Goal: Task Accomplishment & Management: Manage account settings

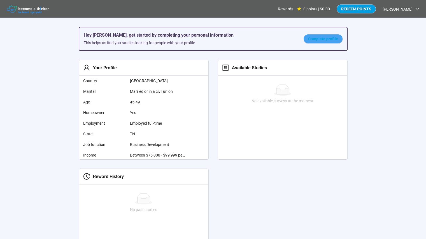
click at [328, 39] on span "Complete profile" at bounding box center [323, 39] width 30 height 6
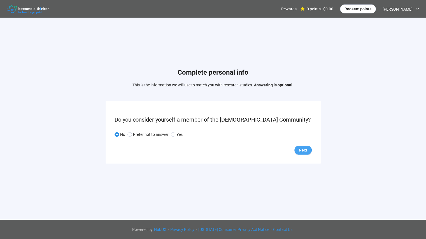
click at [298, 147] on button "Next" at bounding box center [302, 150] width 17 height 9
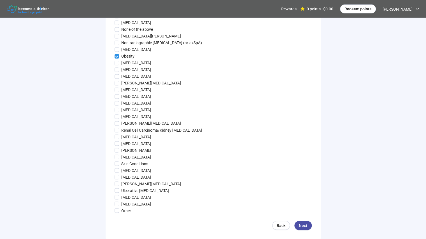
scroll to position [513, 0]
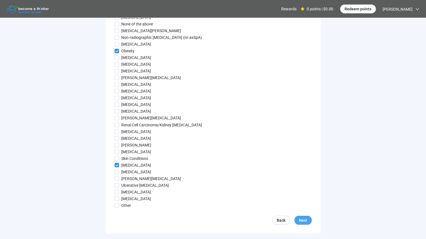
click at [306, 220] on span "Next" at bounding box center [303, 220] width 8 height 6
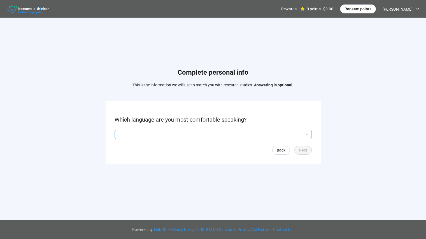
click at [200, 133] on input "search" at bounding box center [213, 134] width 190 height 8
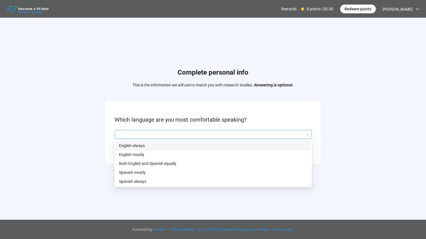
click at [194, 143] on p "English always" at bounding box center [213, 146] width 188 height 6
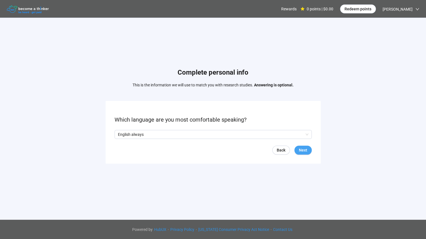
click at [305, 152] on span "Next" at bounding box center [303, 150] width 8 height 6
click at [118, 134] on span at bounding box center [116, 134] width 4 height 4
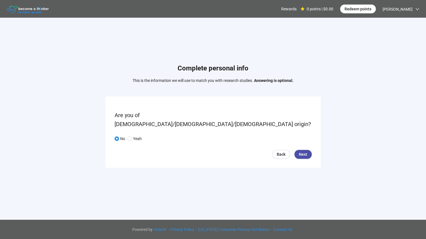
drag, startPoint x: 302, startPoint y: 149, endPoint x: 318, endPoint y: 149, distance: 15.4
click at [302, 151] on span "Next" at bounding box center [303, 154] width 8 height 6
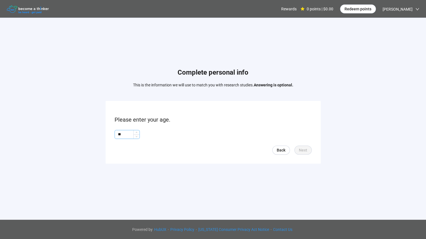
click at [133, 135] on input "**" at bounding box center [127, 134] width 25 height 8
click at [137, 132] on icon "up" at bounding box center [136, 133] width 2 height 2
type input "**"
click at [137, 135] on icon "down" at bounding box center [136, 136] width 2 height 2
click at [303, 151] on font "Next" at bounding box center [303, 150] width 8 height 4
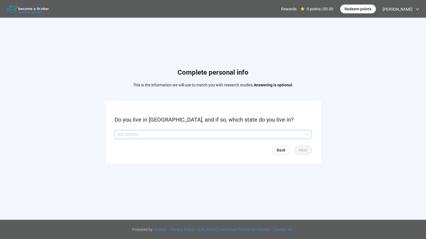
click at [264, 133] on p "Tennessee" at bounding box center [210, 134] width 185 height 8
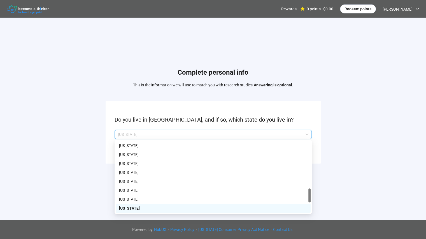
click at [315, 123] on form "Do you live in the United States, and if so, which state do you live in? Tennes…" at bounding box center [212, 132] width 215 height 62
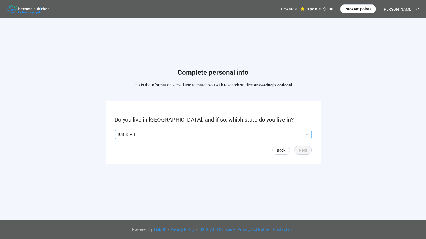
click at [240, 134] on p "Tennessee" at bounding box center [210, 134] width 185 height 8
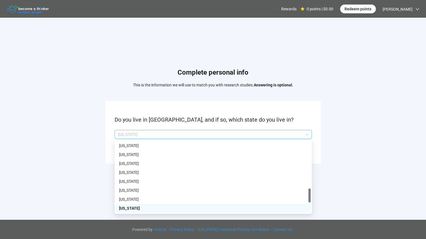
click at [143, 204] on div "Tennessee" at bounding box center [213, 208] width 195 height 9
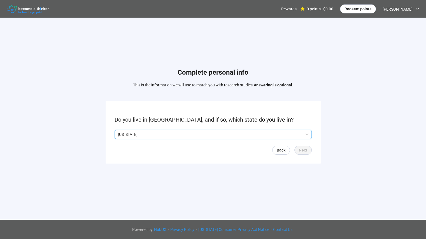
click at [232, 135] on p "Tennessee" at bounding box center [210, 134] width 185 height 8
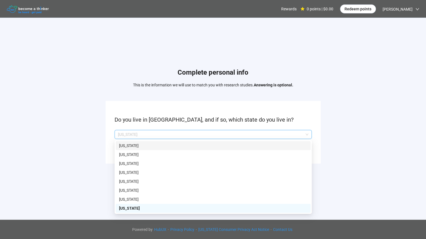
click at [355, 147] on div "Complete personal info This is the information we will use to match you with re…" at bounding box center [213, 117] width 426 height 199
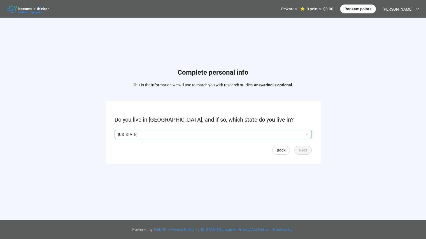
click at [255, 132] on p "Tennessee" at bounding box center [210, 134] width 185 height 8
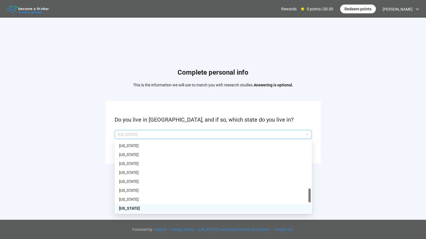
click at [255, 132] on p "Tennessee" at bounding box center [210, 134] width 185 height 8
click at [125, 198] on p "South Dakota" at bounding box center [213, 199] width 188 height 6
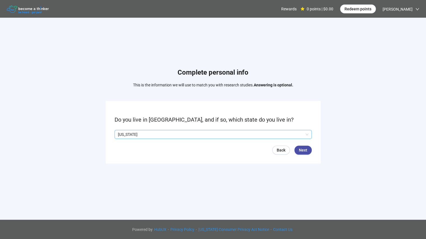
click at [240, 136] on p "South Dakota" at bounding box center [210, 134] width 185 height 8
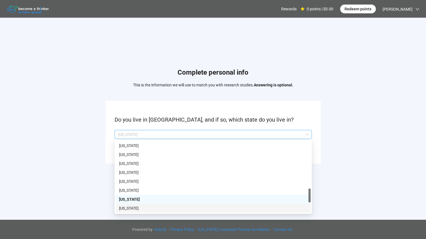
click at [137, 206] on font "Tennessee" at bounding box center [129, 208] width 20 height 4
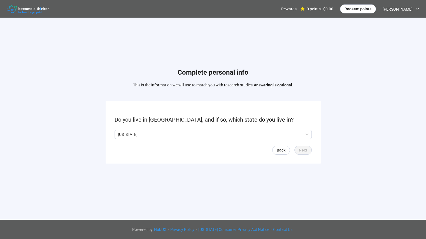
scroll to position [0, 0]
click at [295, 129] on form "Do you live in the United States, and if so, which state do you live in? Tennes…" at bounding box center [212, 132] width 215 height 62
click at [297, 133] on p "Tennessee" at bounding box center [210, 134] width 185 height 8
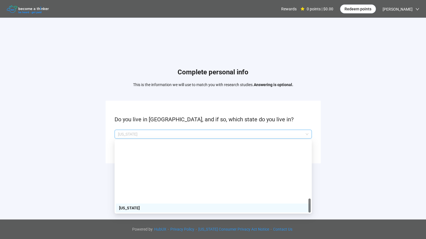
scroll to position [340, 0]
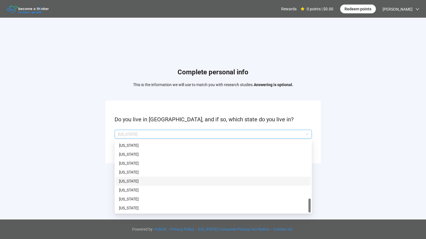
click at [189, 182] on p "Washington" at bounding box center [213, 181] width 188 height 6
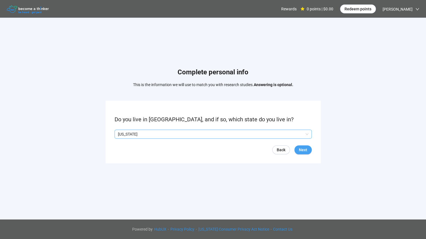
click at [306, 148] on font "Next" at bounding box center [303, 150] width 8 height 4
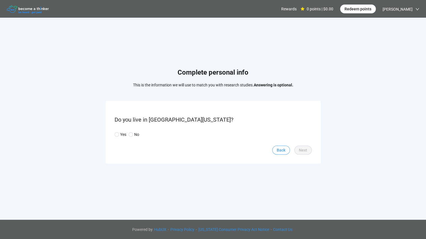
click at [279, 148] on font "Back" at bounding box center [280, 150] width 9 height 4
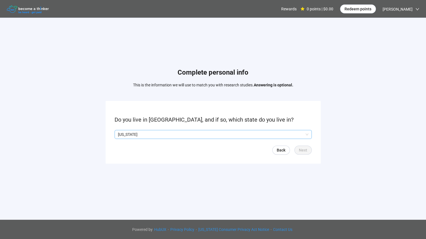
click at [254, 132] on p "Washington" at bounding box center [210, 134] width 185 height 8
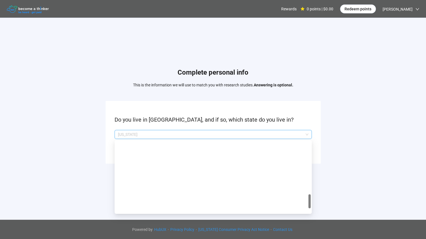
scroll to position [302, 0]
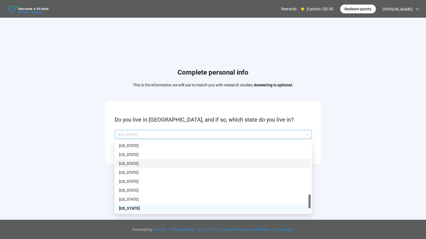
click at [206, 164] on p "Tennessee" at bounding box center [213, 164] width 188 height 6
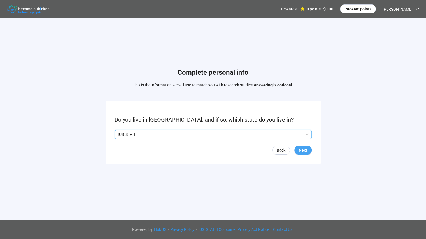
click at [304, 151] on font "Next" at bounding box center [303, 150] width 8 height 4
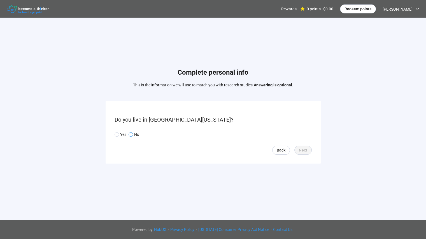
click at [129, 133] on span at bounding box center [130, 134] width 4 height 4
click at [304, 149] on font "Next" at bounding box center [303, 150] width 8 height 4
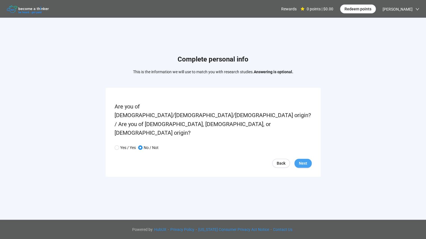
click at [301, 161] on font "Next" at bounding box center [303, 163] width 8 height 4
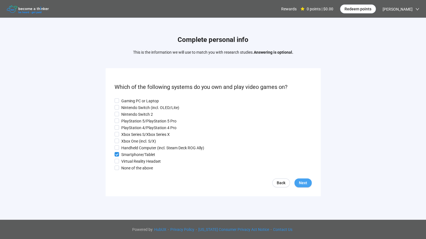
click at [302, 183] on font "Next" at bounding box center [303, 183] width 8 height 4
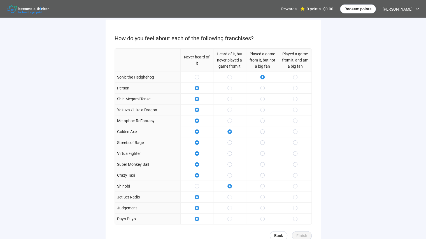
scroll to position [93, 0]
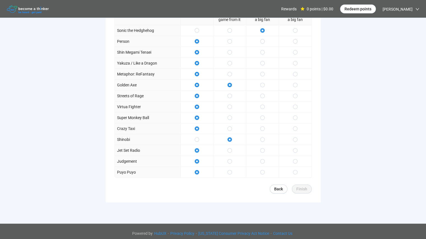
click at [227, 83] on span at bounding box center [229, 85] width 4 height 4
click at [257, 82] on div at bounding box center [262, 84] width 33 height 11
click at [228, 83] on span at bounding box center [229, 85] width 4 height 4
click at [199, 83] on span at bounding box center [196, 85] width 4 height 4
click at [228, 160] on span at bounding box center [229, 161] width 4 height 4
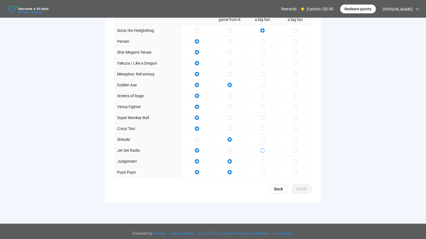
click at [263, 149] on span at bounding box center [262, 150] width 4 height 4
click at [260, 128] on span at bounding box center [262, 128] width 4 height 4
click at [228, 116] on span at bounding box center [229, 118] width 4 height 4
click at [261, 105] on span at bounding box center [262, 107] width 4 height 4
drag, startPoint x: 261, startPoint y: 74, endPoint x: 260, endPoint y: 68, distance: 6.2
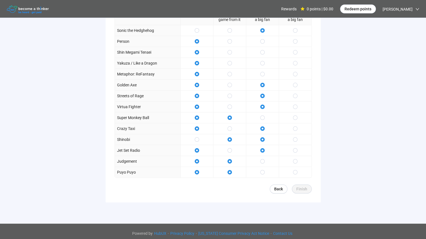
click at [261, 74] on span at bounding box center [262, 74] width 4 height 4
drag, startPoint x: 261, startPoint y: 61, endPoint x: 261, endPoint y: 54, distance: 6.8
click at [261, 61] on span at bounding box center [262, 63] width 4 height 4
click at [261, 50] on span at bounding box center [262, 52] width 4 height 4
click at [261, 40] on span at bounding box center [262, 41] width 4 height 4
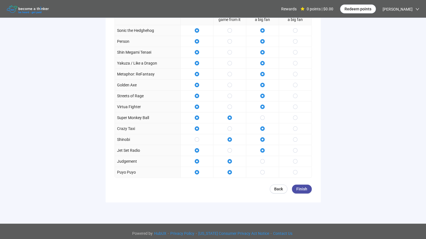
scroll to position [46, 0]
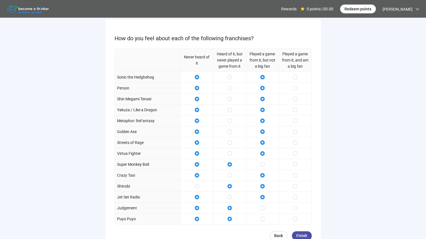
click at [281, 234] on font "Back" at bounding box center [278, 236] width 9 height 4
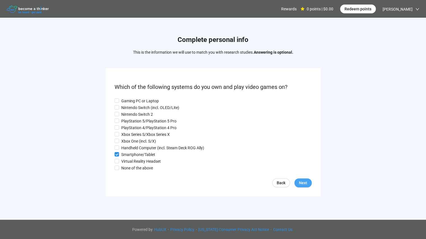
click at [303, 182] on font "Next" at bounding box center [303, 183] width 8 height 4
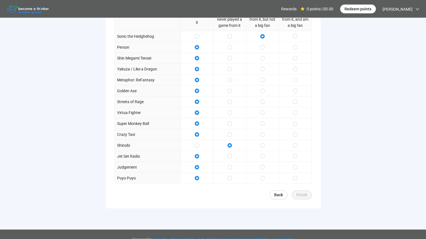
scroll to position [95, 0]
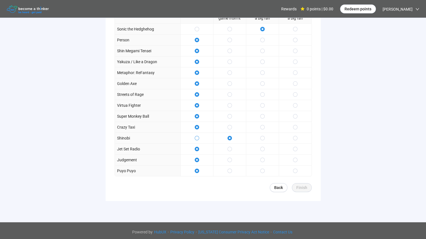
click at [196, 136] on span at bounding box center [196, 138] width 4 height 4
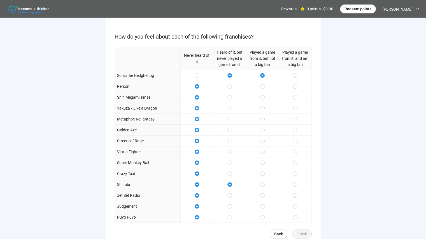
drag, startPoint x: 228, startPoint y: 73, endPoint x: 254, endPoint y: 74, distance: 26.3
click at [228, 73] on span at bounding box center [229, 75] width 4 height 4
click at [195, 95] on span at bounding box center [196, 97] width 4 height 4
click at [196, 128] on span at bounding box center [196, 130] width 4 height 4
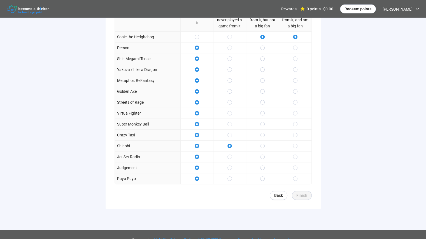
scroll to position [95, 0]
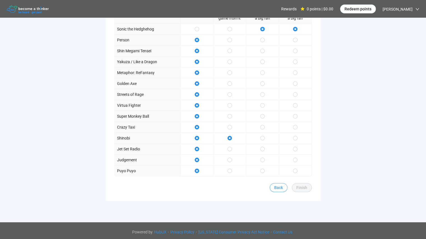
click at [283, 186] on font "Back" at bounding box center [278, 188] width 9 height 4
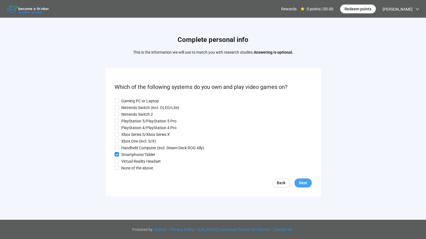
click at [301, 182] on font "Next" at bounding box center [303, 183] width 8 height 4
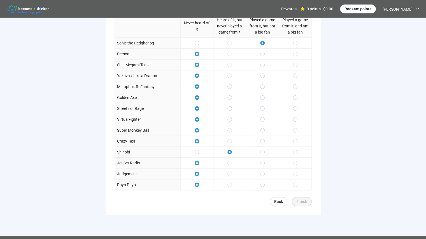
scroll to position [93, 0]
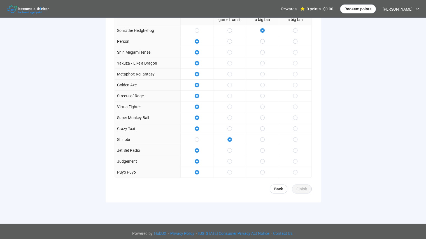
click at [195, 50] on span at bounding box center [196, 52] width 4 height 4
click at [197, 83] on span at bounding box center [196, 85] width 4 height 4
click at [197, 94] on span at bounding box center [196, 96] width 4 height 4
click at [196, 105] on span at bounding box center [196, 107] width 4 height 4
click at [196, 116] on span at bounding box center [196, 118] width 4 height 4
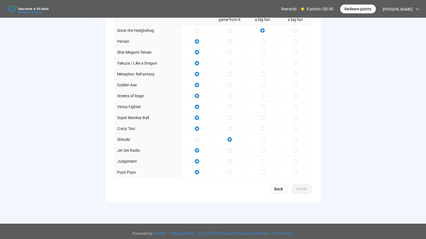
click at [195, 126] on span at bounding box center [196, 128] width 4 height 4
click at [195, 159] on span at bounding box center [196, 161] width 4 height 4
click at [195, 170] on span at bounding box center [196, 172] width 4 height 4
click at [230, 159] on span at bounding box center [229, 161] width 4 height 4
click at [228, 83] on span at bounding box center [229, 85] width 4 height 4
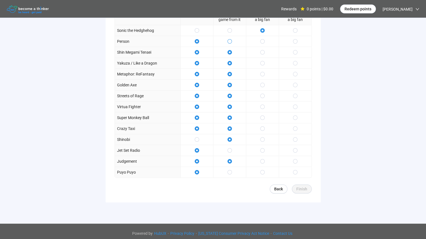
click at [228, 39] on span at bounding box center [229, 41] width 4 height 4
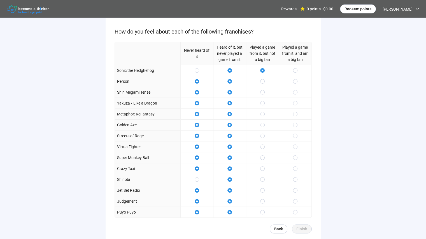
scroll to position [46, 0]
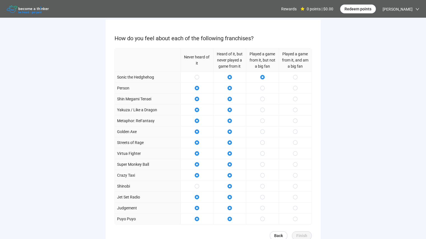
click at [262, 75] on span at bounding box center [262, 77] width 4 height 4
click at [228, 86] on span at bounding box center [229, 88] width 4 height 4
click at [261, 109] on span at bounding box center [262, 110] width 4 height 4
click at [195, 184] on span at bounding box center [196, 186] width 4 height 4
click at [301, 234] on font "Finish" at bounding box center [301, 236] width 11 height 4
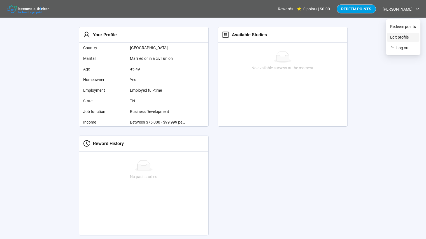
click at [406, 36] on font "Edit profile" at bounding box center [399, 37] width 18 height 4
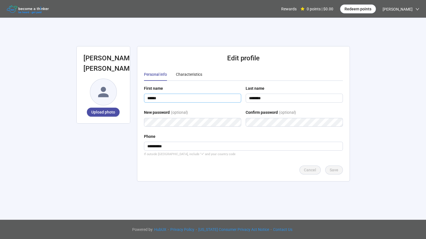
click at [165, 98] on input "******" at bounding box center [192, 98] width 97 height 9
type input "****"
click at [335, 171] on span "Save" at bounding box center [333, 170] width 9 height 6
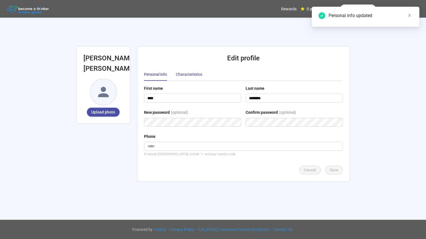
click at [198, 74] on div "Characteristics" at bounding box center [189, 74] width 26 height 6
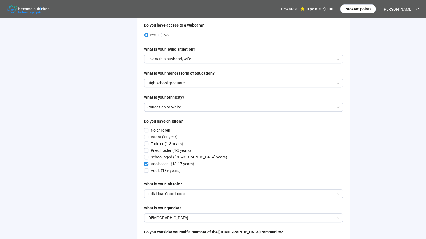
scroll to position [233, 0]
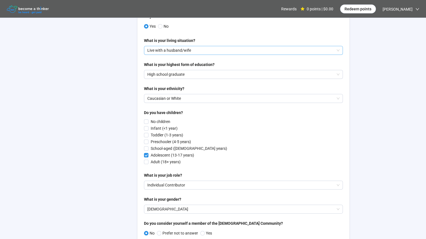
click at [209, 51] on p "Live with a husband/wife" at bounding box center [240, 50] width 187 height 8
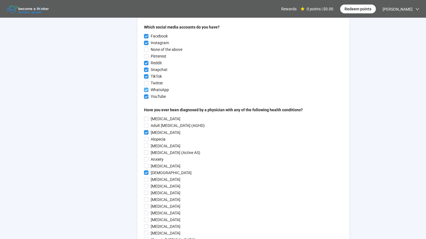
scroll to position [513, 0]
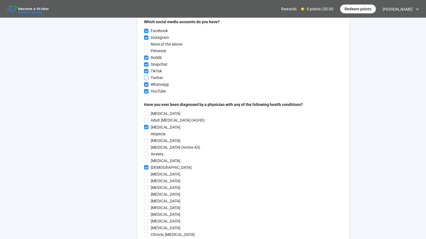
click at [146, 76] on span at bounding box center [146, 78] width 4 height 4
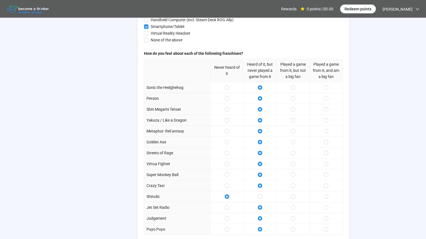
scroll to position [1446, 0]
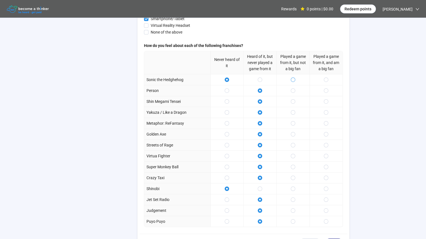
click at [292, 78] on span at bounding box center [292, 80] width 4 height 4
click at [225, 88] on span at bounding box center [226, 90] width 4 height 4
click at [225, 110] on span at bounding box center [226, 112] width 4 height 4
click at [227, 119] on div at bounding box center [226, 123] width 33 height 11
click at [228, 143] on span at bounding box center [226, 145] width 4 height 4
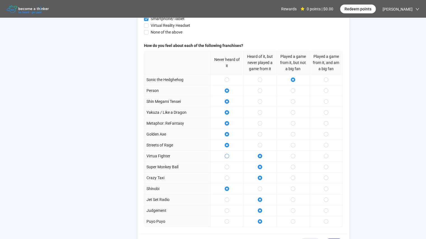
click at [225, 154] on span at bounding box center [226, 156] width 4 height 4
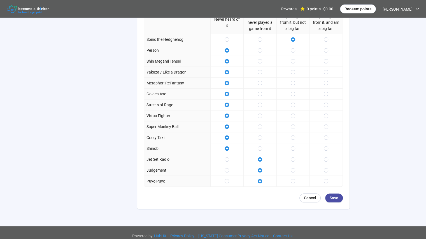
scroll to position [1485, 0]
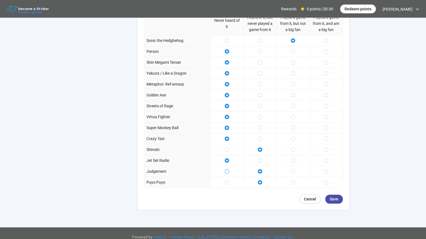
click at [226, 169] on span at bounding box center [226, 171] width 4 height 4
click at [334, 197] on font "Save" at bounding box center [333, 199] width 9 height 4
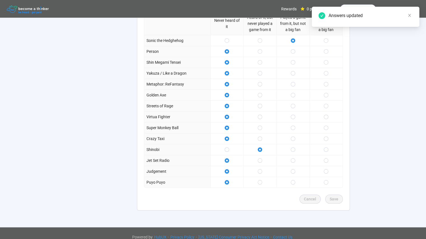
click at [408, 14] on icon "close" at bounding box center [409, 15] width 3 height 3
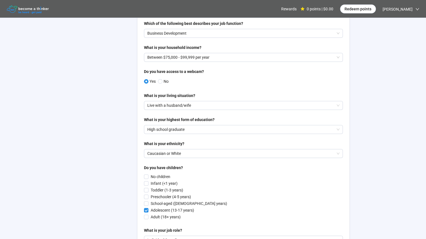
scroll to position [0, 0]
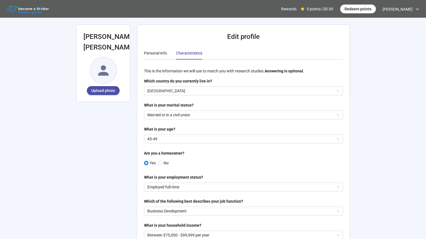
click at [33, 9] on img at bounding box center [28, 8] width 42 height 9
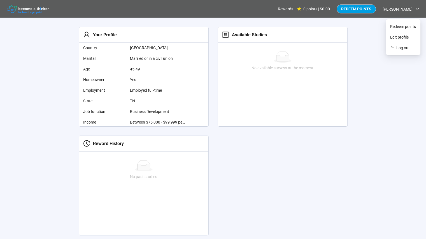
click at [399, 10] on span "Matt Gabelman" at bounding box center [397, 9] width 30 height 18
click at [401, 35] on font "Edit profile" at bounding box center [399, 37] width 18 height 4
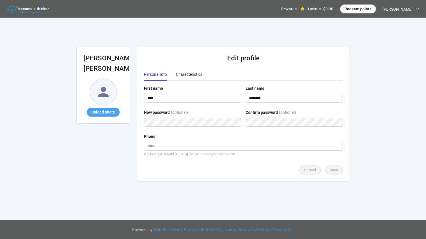
click at [102, 112] on font "Upload photo" at bounding box center [103, 112] width 24 height 4
click at [174, 148] on input "tel" at bounding box center [243, 146] width 199 height 9
type input "**********"
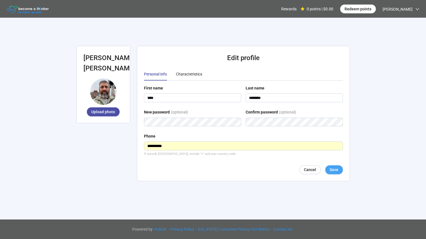
click at [334, 169] on font "Save" at bounding box center [333, 170] width 9 height 4
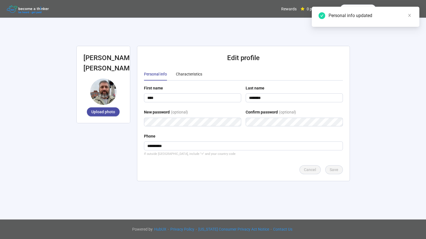
click at [387, 149] on div "**********" at bounding box center [213, 113] width 426 height 227
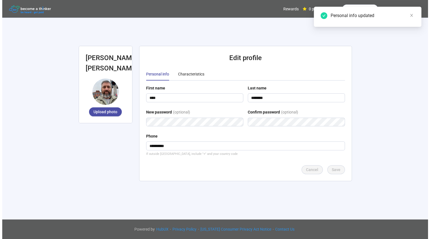
scroll to position [0, 0]
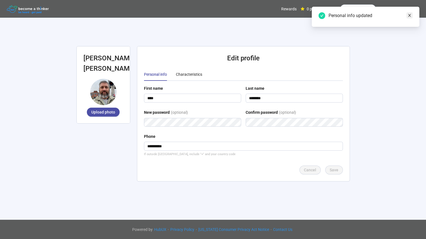
click at [410, 15] on icon "close" at bounding box center [409, 15] width 4 height 4
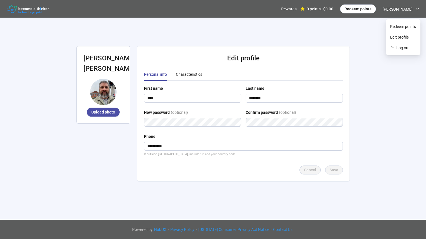
click at [410, 9] on span "Matt Gabelman" at bounding box center [397, 9] width 30 height 18
click at [404, 46] on span "Log out" at bounding box center [406, 48] width 20 height 6
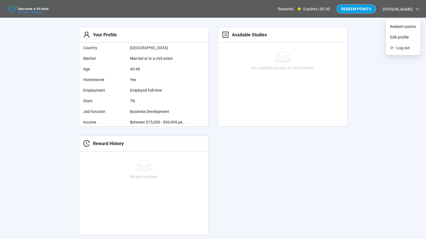
click at [414, 7] on div "Matt Gabelman" at bounding box center [400, 9] width 37 height 18
click at [402, 50] on font "Log out" at bounding box center [402, 48] width 13 height 4
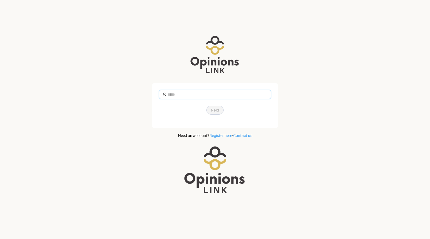
click at [203, 95] on input "text" at bounding box center [217, 95] width 100 height 6
type input "**********"
click at [219, 111] on button "Next" at bounding box center [214, 110] width 17 height 9
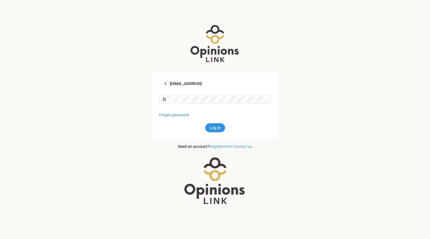
click at [394, 79] on div "**********" at bounding box center [215, 119] width 430 height 239
click at [176, 115] on font "Forgot password" at bounding box center [174, 115] width 30 height 4
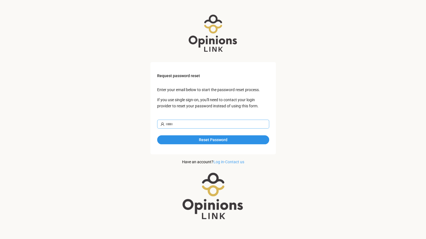
click at [172, 123] on input "text" at bounding box center [215, 124] width 100 height 6
type input "**********"
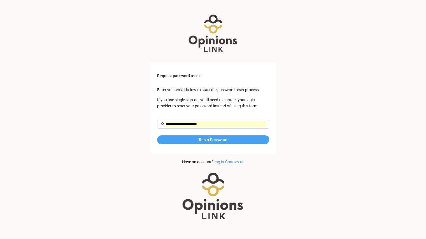
click at [227, 140] on span "Reset Password" at bounding box center [213, 140] width 29 height 6
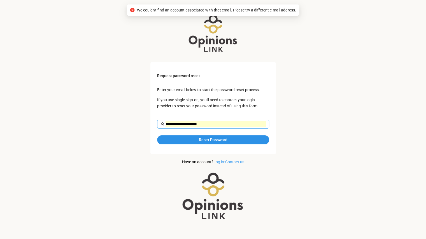
click at [226, 124] on input "**********" at bounding box center [215, 124] width 100 height 6
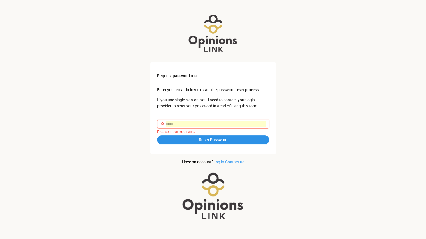
click at [196, 122] on input "text" at bounding box center [215, 124] width 100 height 6
type input "**********"
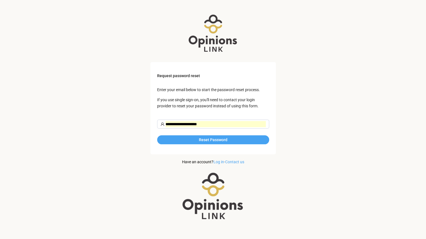
click at [208, 140] on span "Reset Password" at bounding box center [213, 140] width 29 height 6
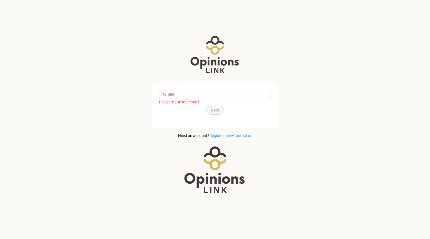
click at [201, 94] on input "text" at bounding box center [217, 95] width 100 height 6
paste input "**********"
type input "**********"
click at [216, 109] on span "Next" at bounding box center [215, 110] width 8 height 6
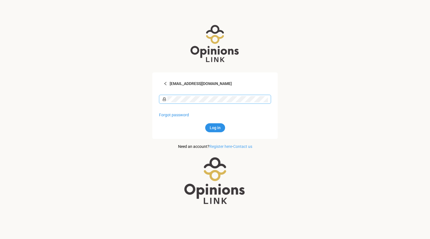
click at [118, 143] on div "**********" at bounding box center [215, 119] width 430 height 239
click at [217, 128] on span "Log in" at bounding box center [215, 128] width 11 height 6
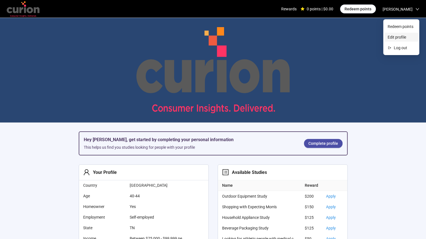
click at [401, 36] on span "Edit profile" at bounding box center [400, 37] width 27 height 6
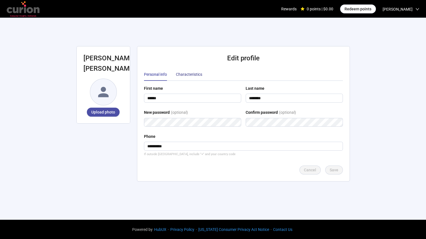
click at [189, 74] on div "Characteristics" at bounding box center [189, 74] width 26 height 6
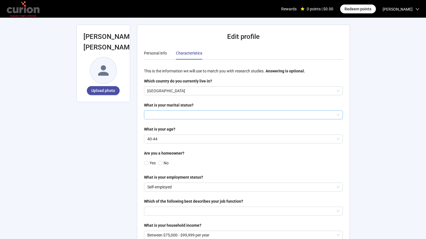
click at [190, 112] on input "search" at bounding box center [243, 115] width 192 height 8
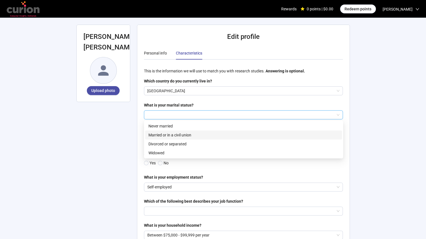
click at [168, 136] on p "Married or in a civil union" at bounding box center [243, 135] width 190 height 6
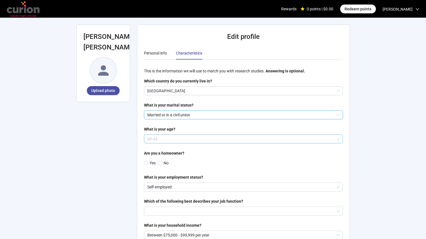
click at [164, 138] on p "40-44" at bounding box center [240, 139] width 187 height 8
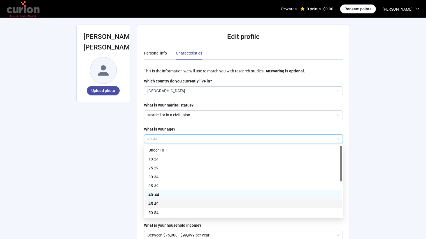
click at [163, 202] on p "45-49" at bounding box center [243, 204] width 190 height 6
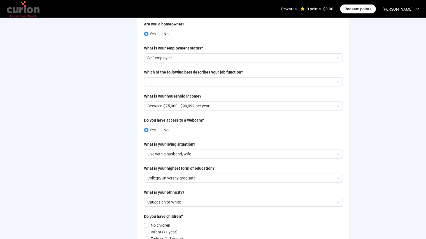
scroll to position [140, 0]
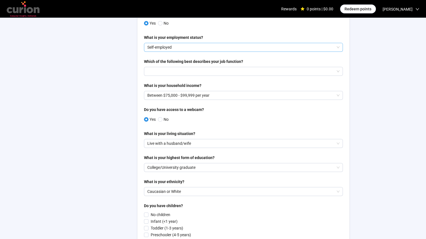
click at [189, 44] on p "Self-employed" at bounding box center [240, 47] width 187 height 8
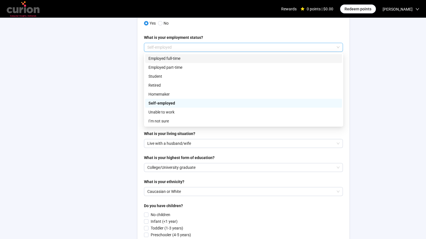
click at [184, 57] on p "Employed full-time" at bounding box center [243, 58] width 190 height 6
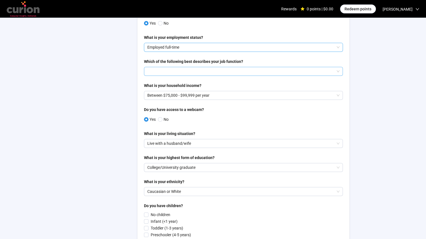
click at [177, 71] on input "search" at bounding box center [243, 71] width 192 height 8
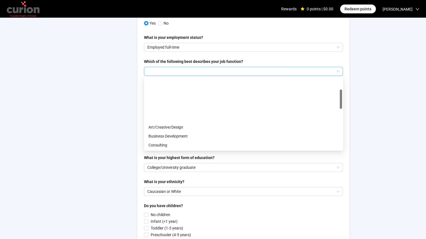
scroll to position [93, 0]
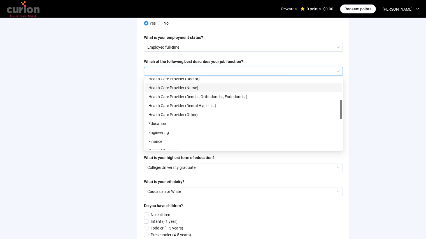
click at [182, 86] on p "Health Care Provider (Nurse)" at bounding box center [243, 88] width 190 height 6
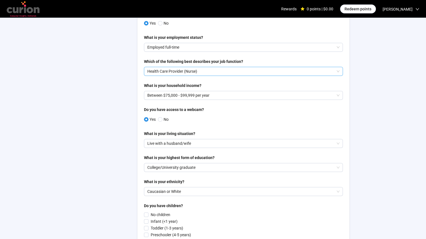
click at [121, 137] on div "**********" at bounding box center [213, 156] width 287 height 557
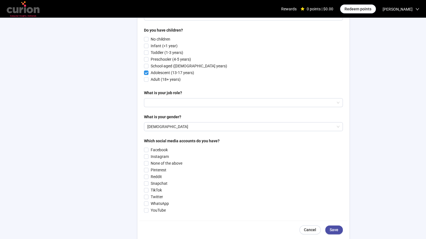
scroll to position [326, 0]
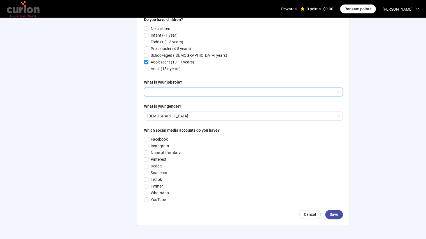
click at [166, 91] on input "search" at bounding box center [243, 92] width 192 height 8
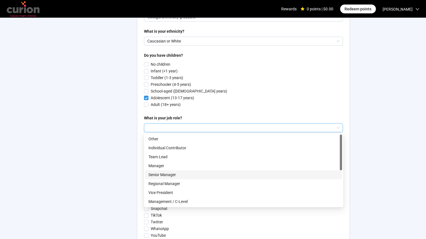
scroll to position [254, 0]
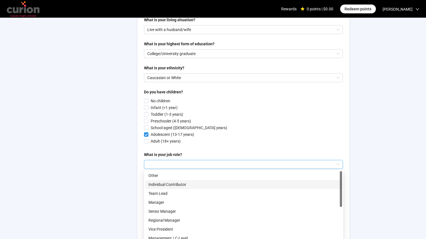
click at [181, 185] on p "Individual Contributor" at bounding box center [243, 185] width 190 height 6
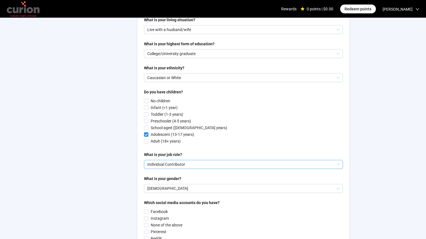
click at [125, 180] on div "**********" at bounding box center [213, 42] width 287 height 557
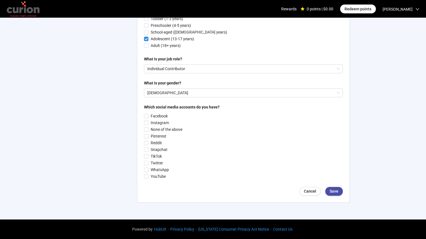
scroll to position [394, 0]
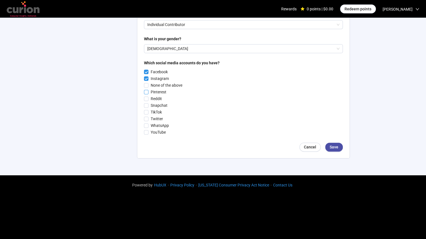
click at [149, 92] on span "Pinterest" at bounding box center [158, 92] width 20 height 6
click at [331, 146] on span "Save" at bounding box center [333, 147] width 9 height 6
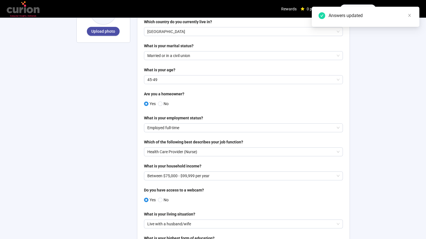
scroll to position [0, 0]
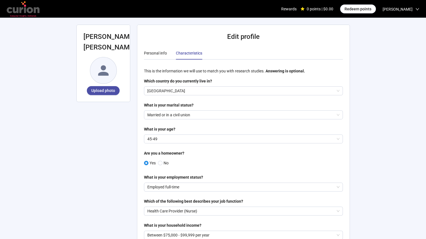
click at [28, 12] on img at bounding box center [23, 8] width 33 height 15
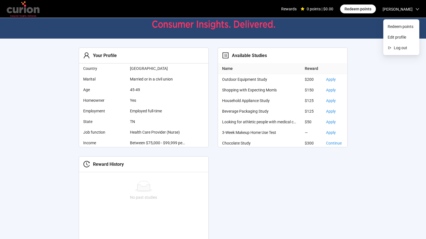
click at [415, 8] on icon "down" at bounding box center [416, 9] width 3 height 2
click at [400, 48] on span "Log out" at bounding box center [403, 48] width 21 height 6
